Goal: Find specific fact: Find specific fact

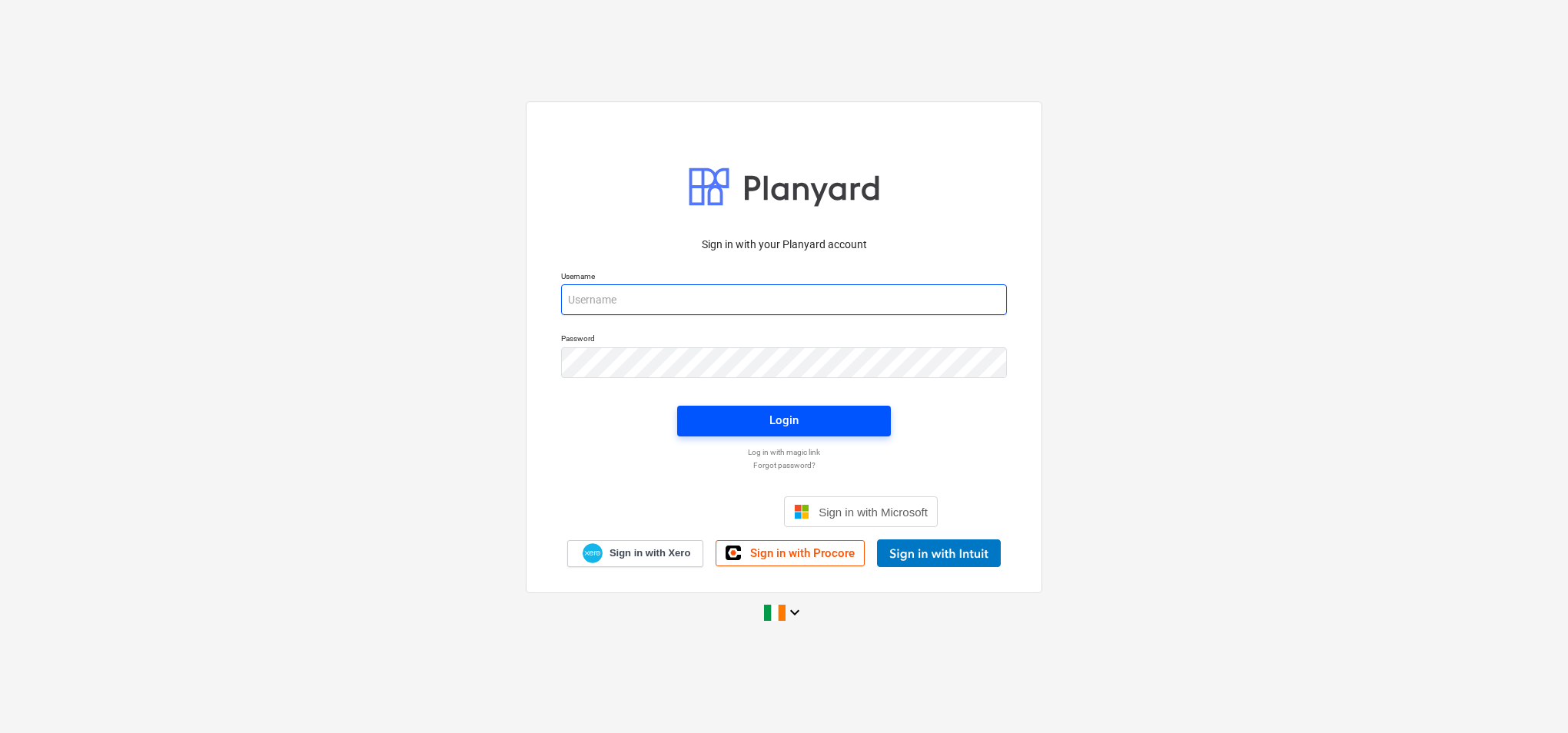
type input "[PERSON_NAME][EMAIL_ADDRESS][PERSON_NAME][DOMAIN_NAME]"
click at [775, 421] on div "Login" at bounding box center [784, 420] width 29 height 20
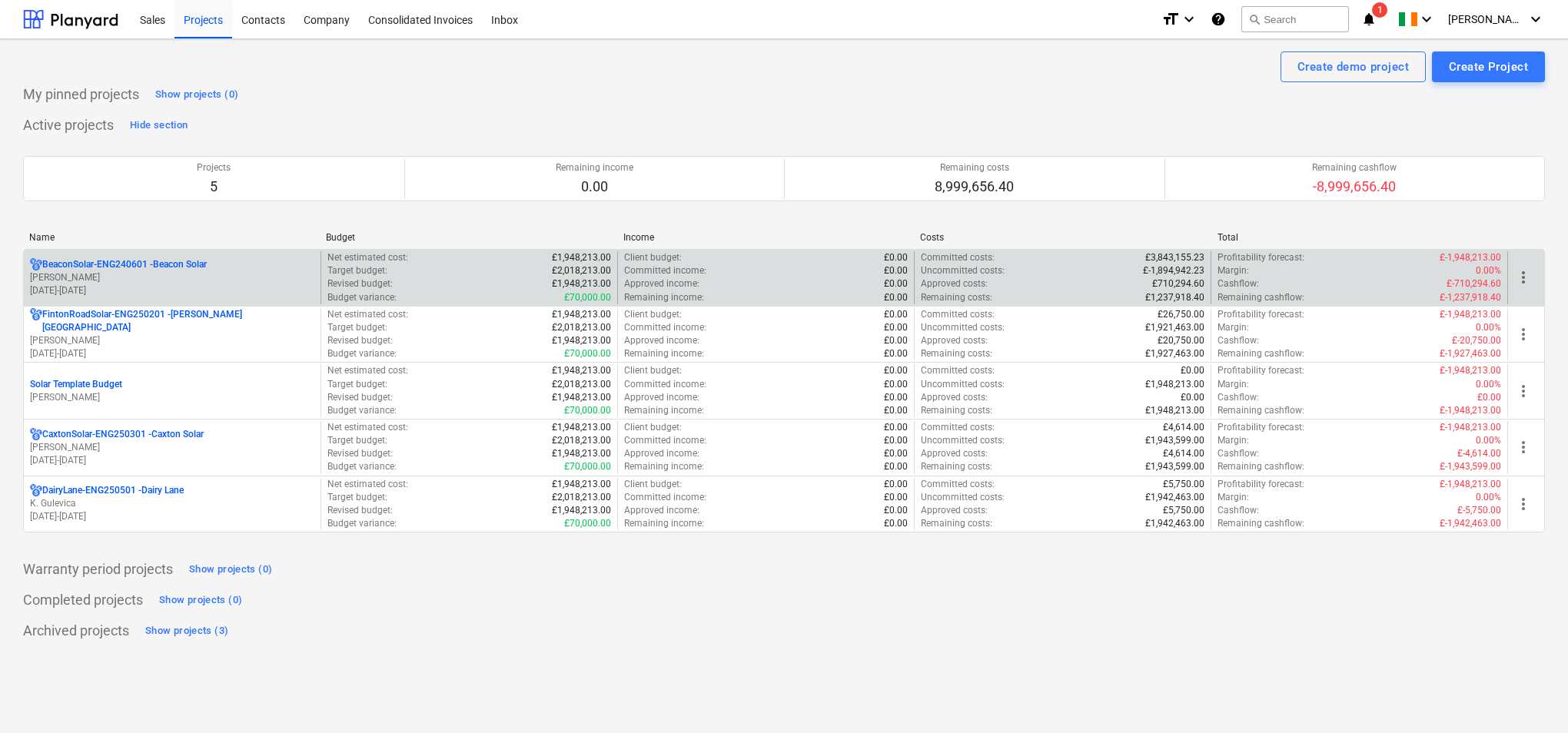
click at [232, 277] on p "[PERSON_NAME]" at bounding box center [172, 277] width 285 height 13
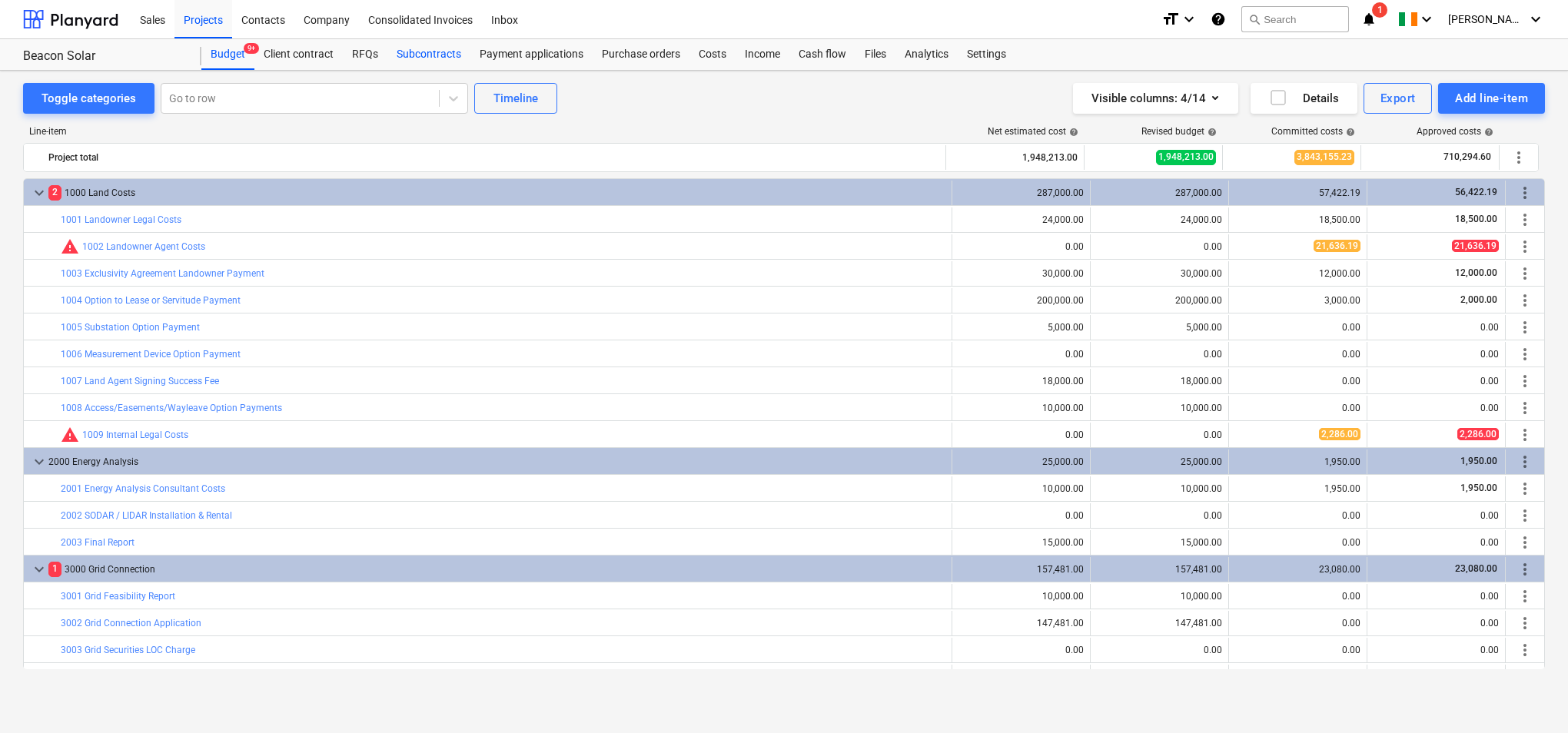
click at [423, 51] on div "Subcontracts" at bounding box center [429, 54] width 83 height 31
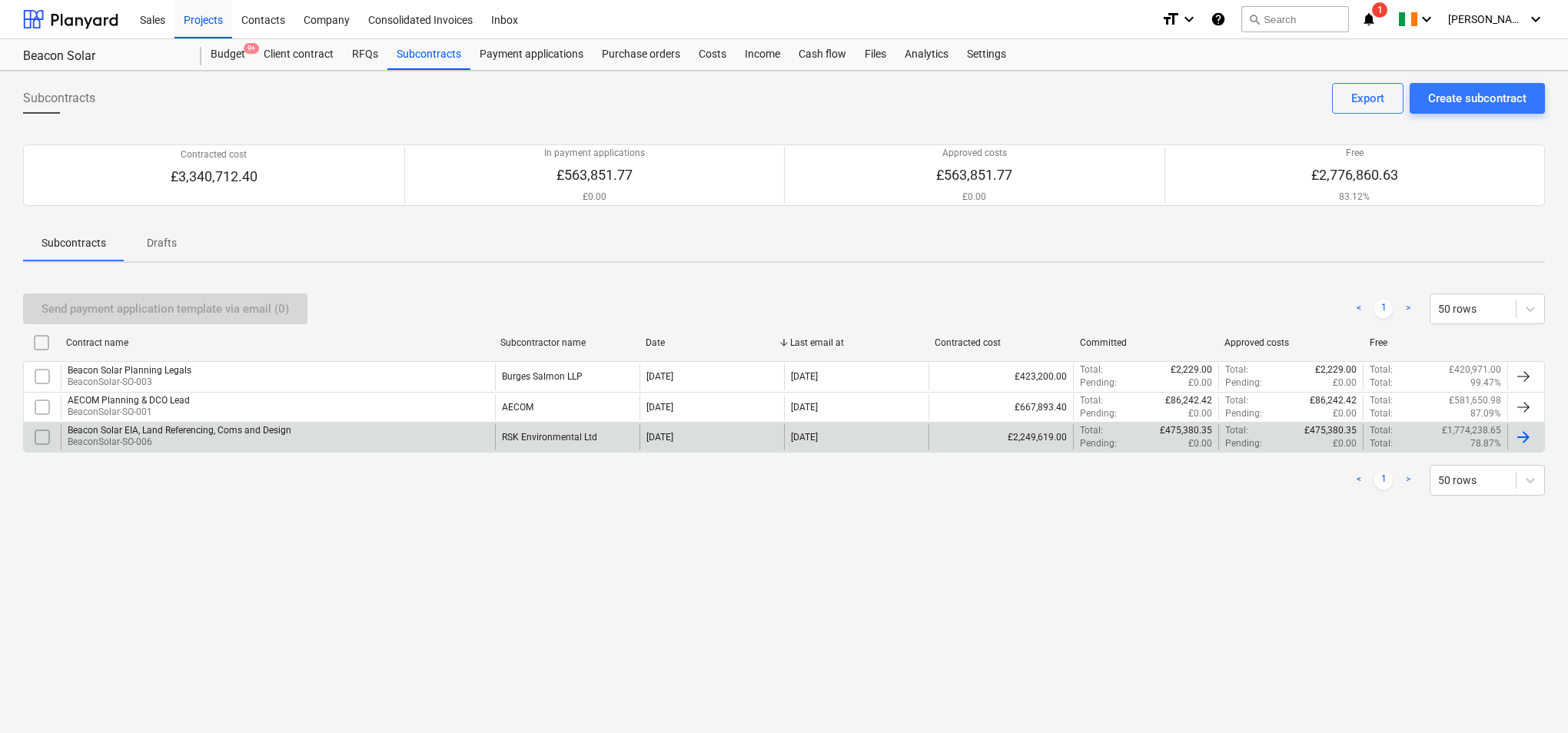
click at [446, 438] on div "Beacon Solar EIA, Land Referencing, Coms and Design BeaconSolar-SO-006" at bounding box center [277, 437] width 434 height 26
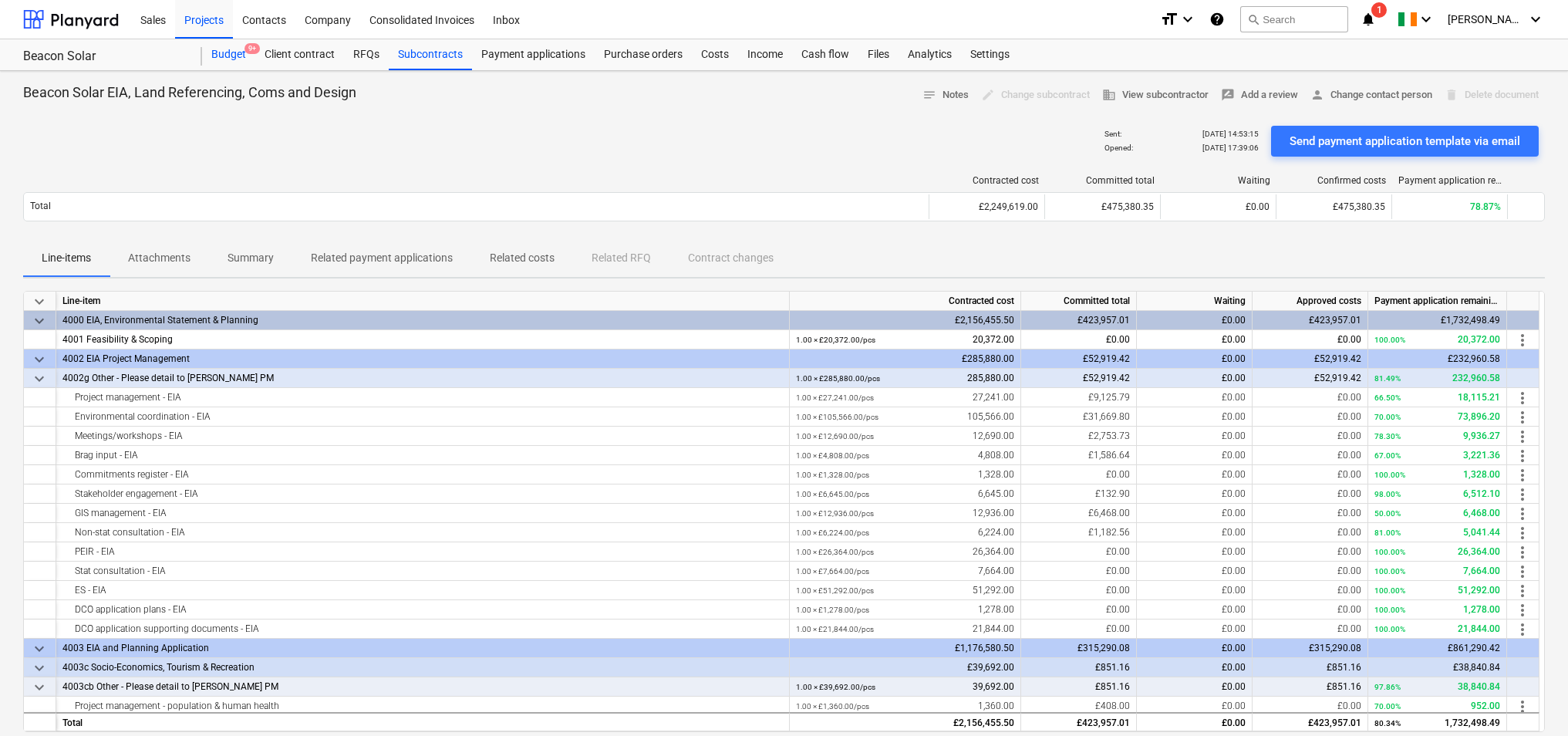
click at [237, 52] on div "Budget 9+" at bounding box center [228, 54] width 53 height 31
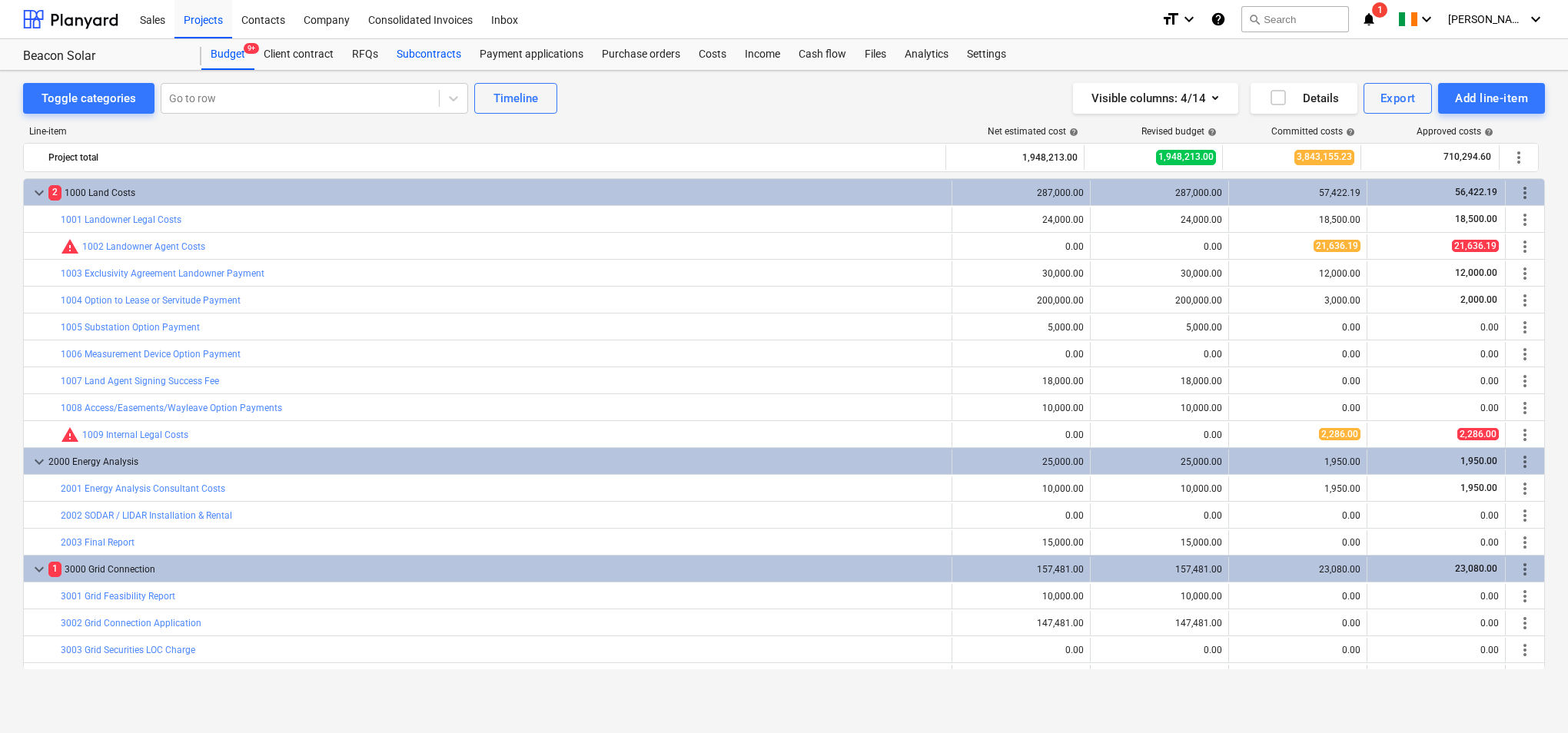
click at [431, 51] on div "Subcontracts" at bounding box center [429, 54] width 83 height 31
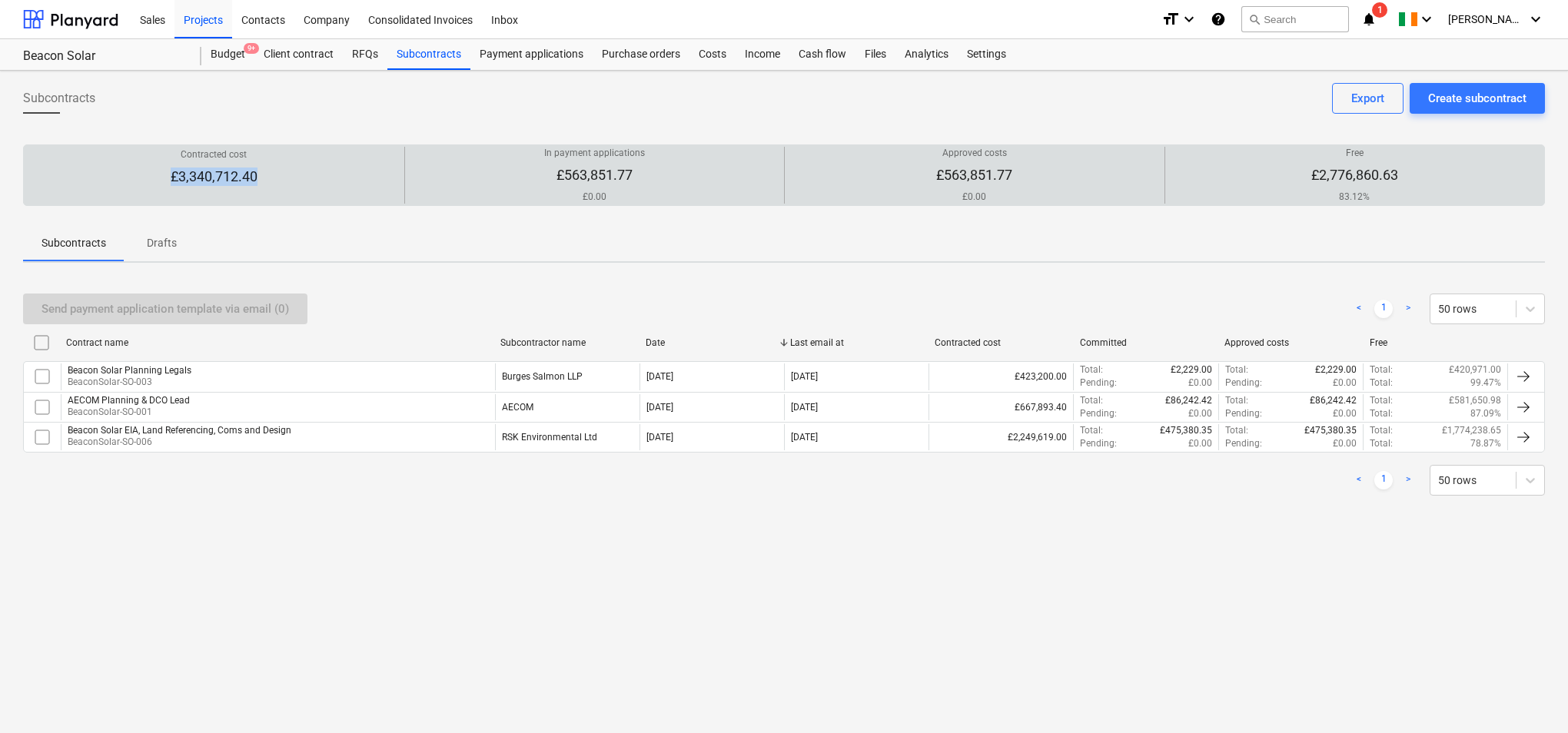
drag, startPoint x: 171, startPoint y: 173, endPoint x: 254, endPoint y: 170, distance: 83.1
click at [254, 170] on p "£3,340,712.40" at bounding box center [214, 176] width 86 height 18
drag, startPoint x: 254, startPoint y: 170, endPoint x: 244, endPoint y: 178, distance: 12.8
copy p "£3,340,712.40"
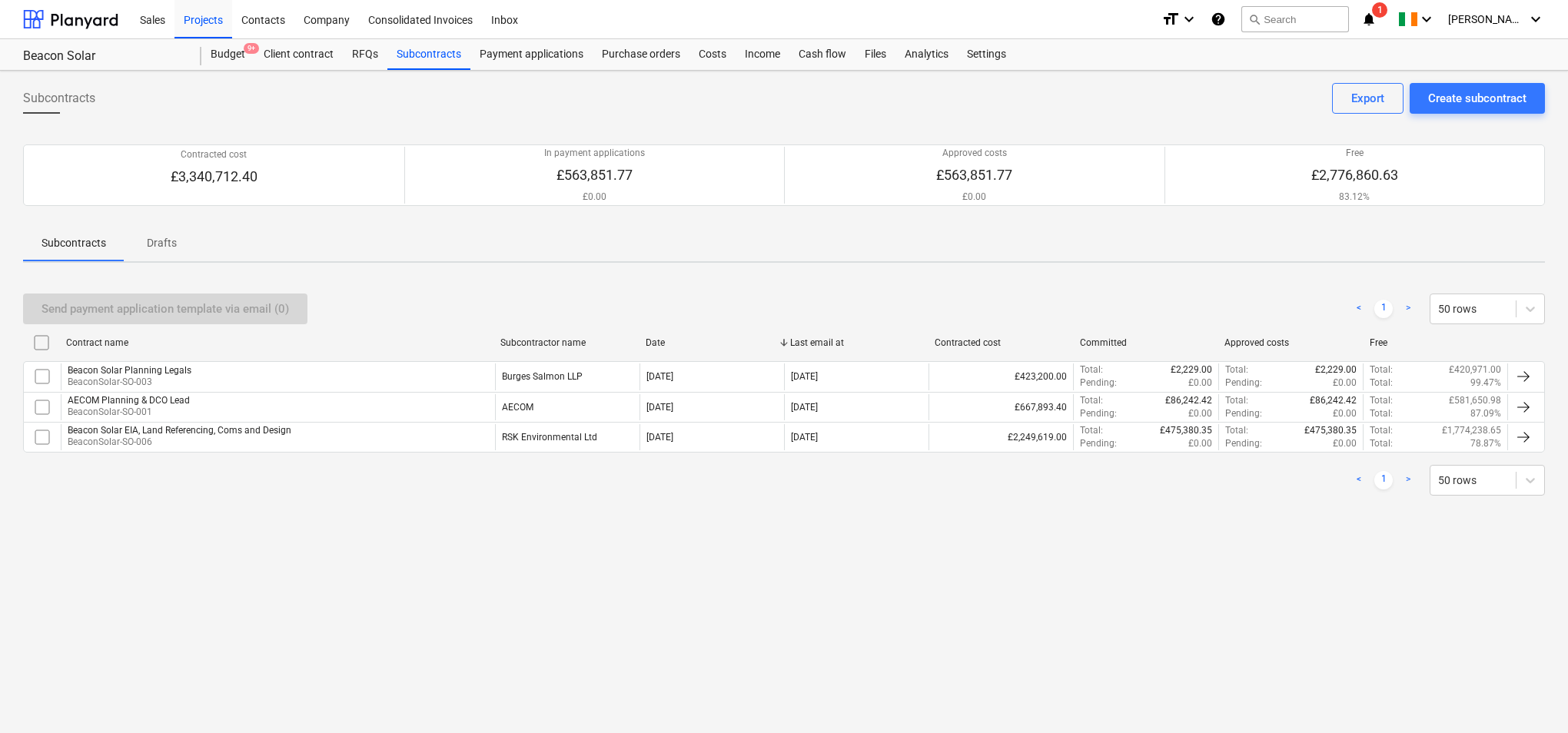
click at [502, 669] on div "Subcontracts Create subcontract Export Contracted cost £3,340,712.40 In payment…" at bounding box center [784, 401] width 1568 height 662
click at [806, 611] on div "Subcontracts Create subcontract Export Contracted cost £3,340,712.40 In payment…" at bounding box center [784, 401] width 1568 height 662
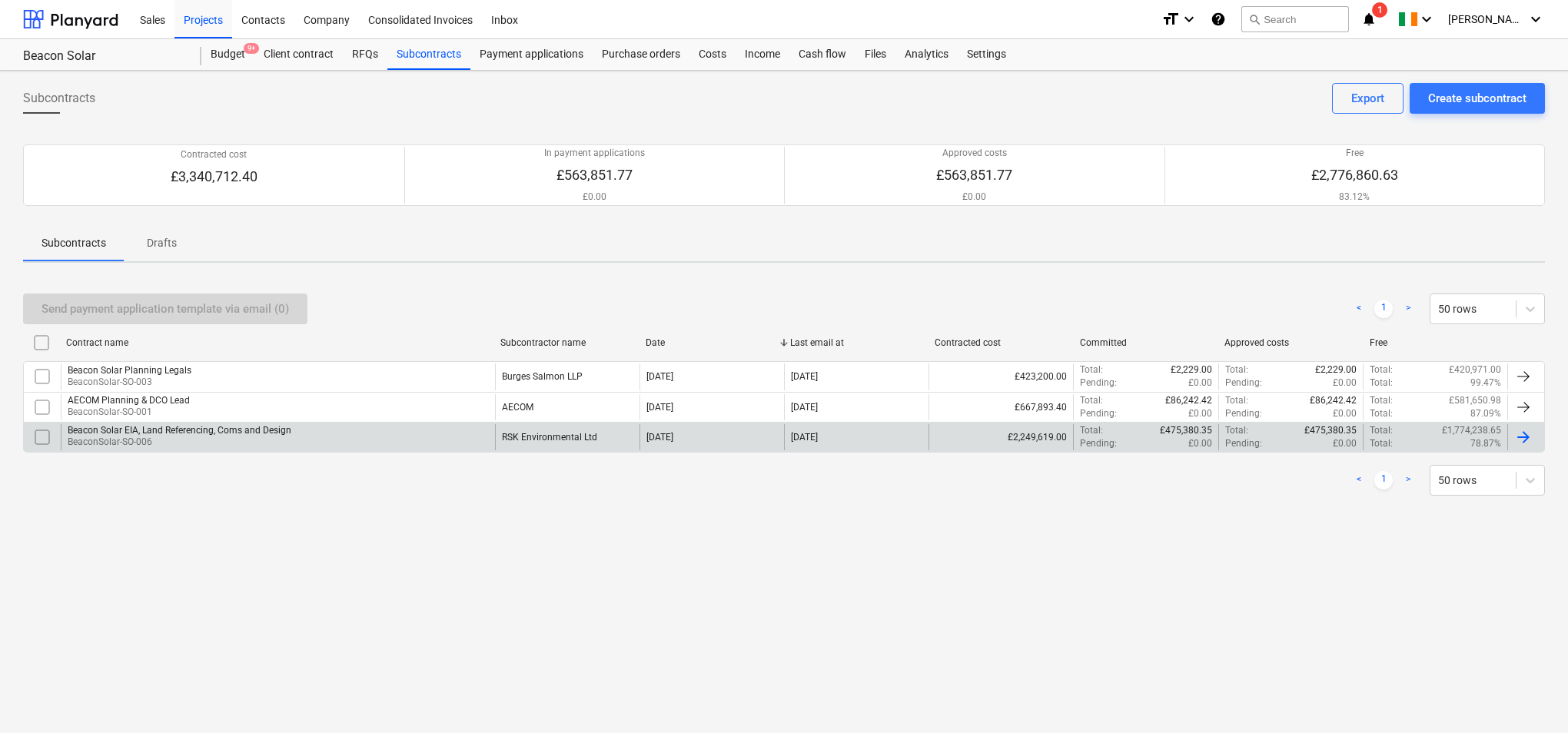
click at [744, 435] on div "[DATE]" at bounding box center [711, 437] width 145 height 26
